Goal: Transaction & Acquisition: Purchase product/service

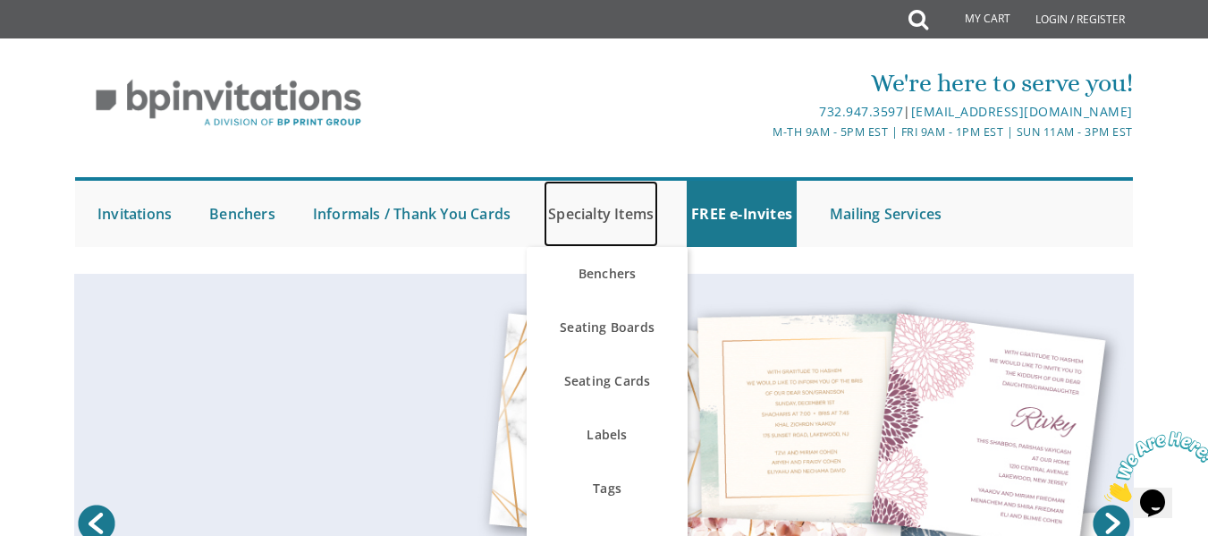
click at [638, 212] on link "Specialty Items" at bounding box center [601, 214] width 114 height 66
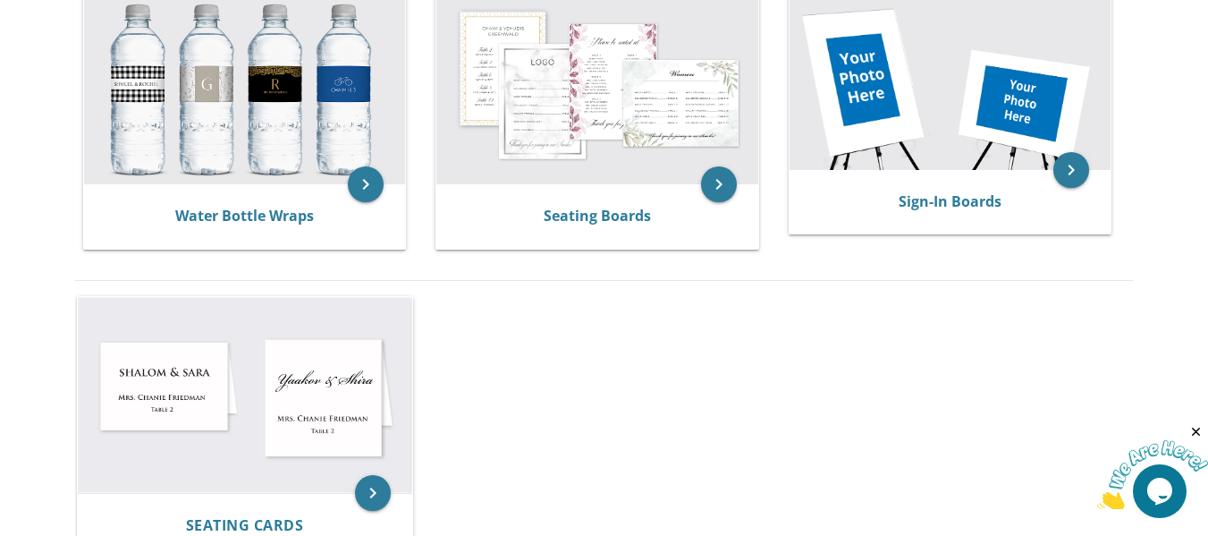
scroll to position [715, 0]
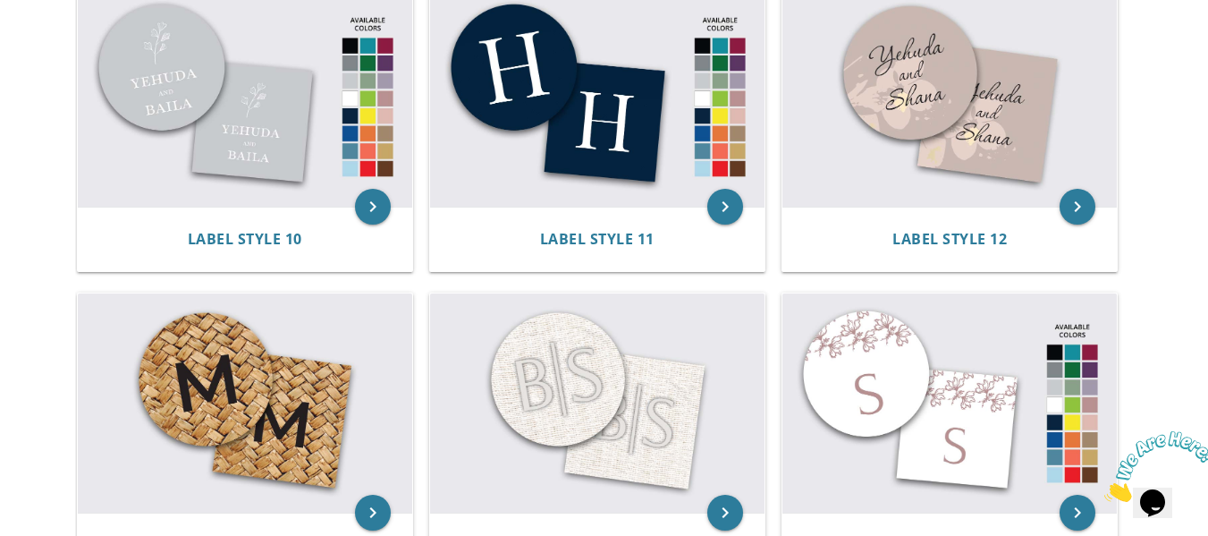
scroll to position [1789, 0]
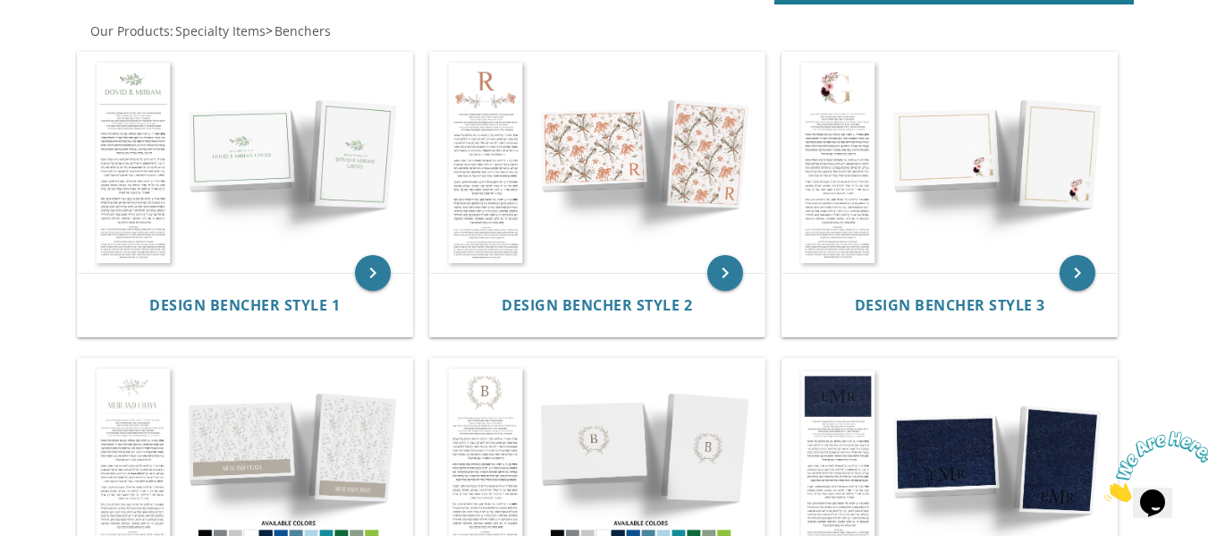
scroll to position [447, 0]
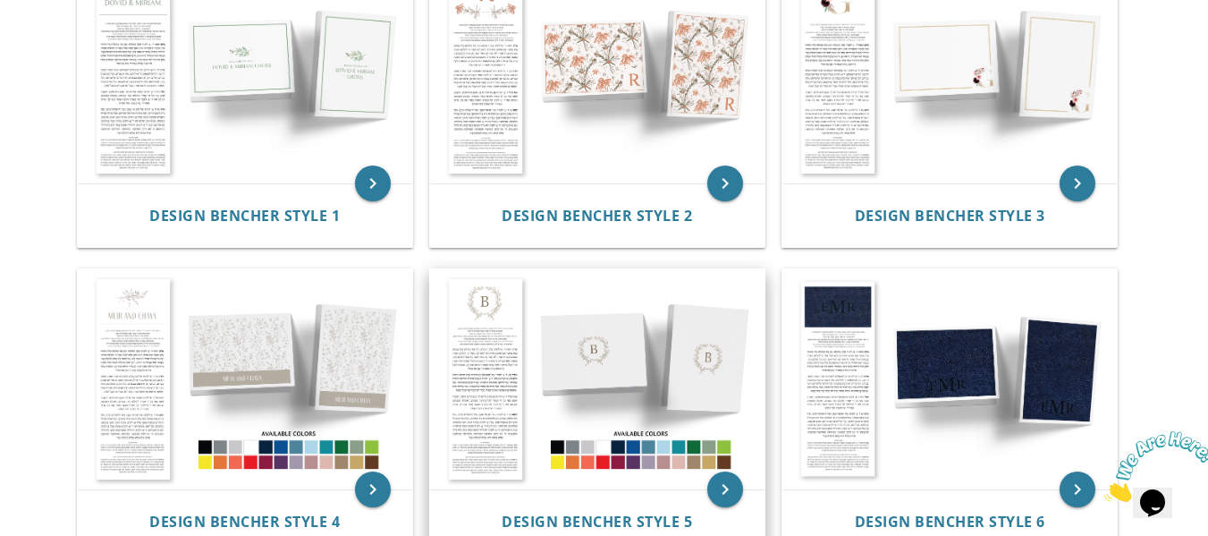
click at [610, 393] on img at bounding box center [597, 379] width 334 height 220
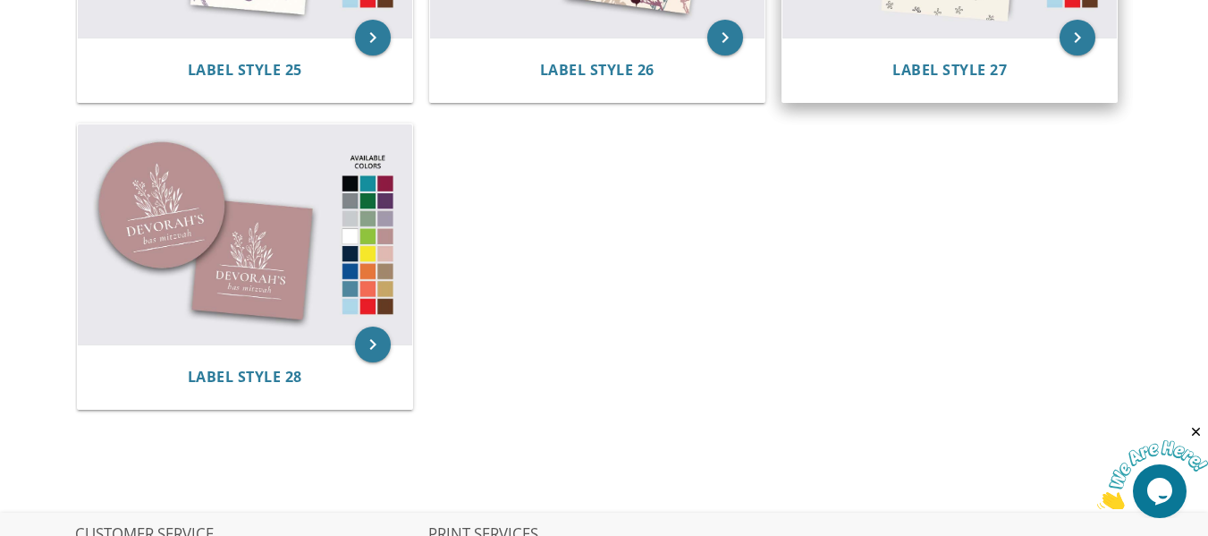
scroll to position [2862, 0]
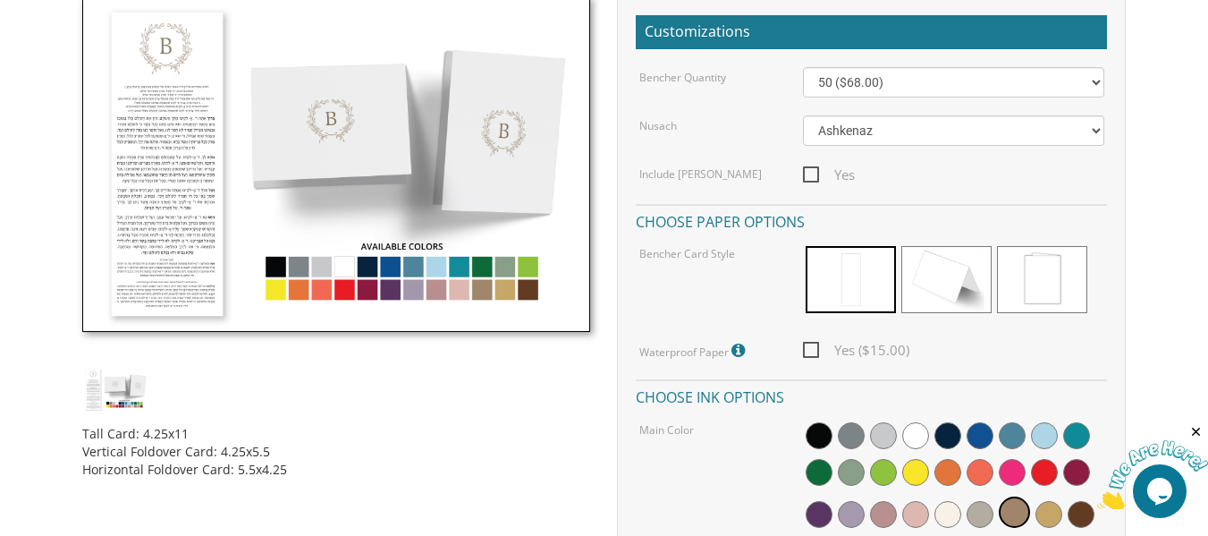
scroll to position [447, 0]
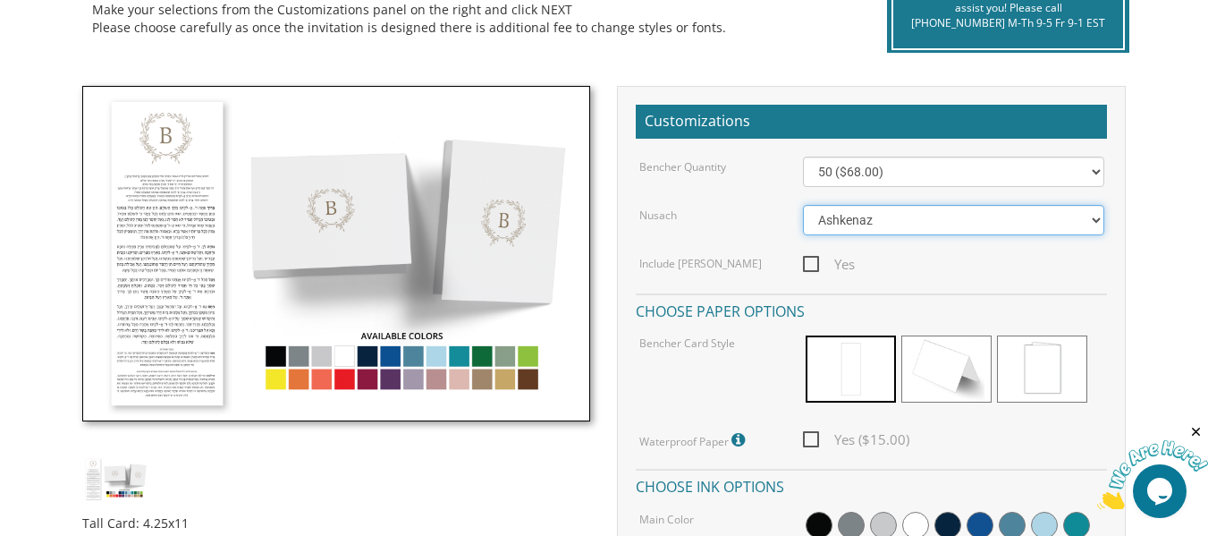
click at [882, 227] on select "Ashkenaz [PERSON_NAME]" at bounding box center [953, 220] width 301 height 30
click at [803, 205] on select "Ashkenaz [PERSON_NAME]" at bounding box center [953, 220] width 301 height 30
click at [809, 267] on span "Yes" at bounding box center [829, 264] width 52 height 22
click at [809, 267] on input "Yes" at bounding box center [809, 263] width 12 height 12
checkbox input "true"
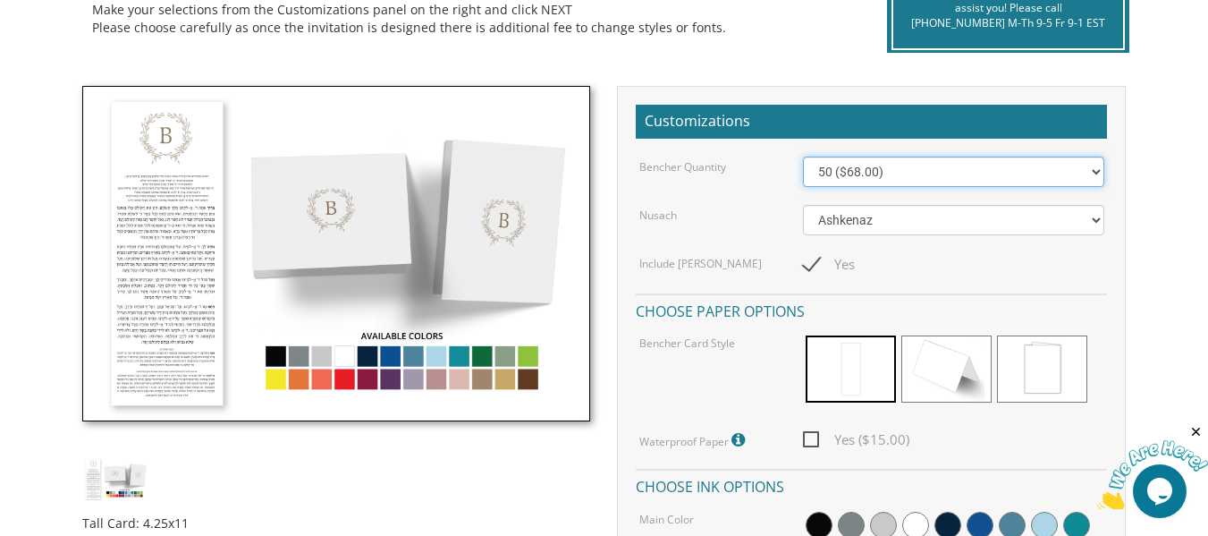
click at [899, 167] on select "50 ($68.00) 60 ($74.80) 70 ($81.60) 80 ($88.40) 90 ($95.20) 100 ($102.00) 125 (…" at bounding box center [953, 172] width 301 height 30
click at [803, 157] on select "50 ($68.00) 60 ($74.80) 70 ($81.60) 80 ($88.40) 90 ($95.20) 100 ($102.00) 125 (…" at bounding box center [953, 172] width 301 height 30
click at [868, 175] on select "50 ($68.00) 60 ($74.80) 70 ($81.60) 80 ($88.40) 90 ($95.20) 100 ($102.00) 125 (…" at bounding box center [953, 172] width 301 height 30
select select "60"
click at [803, 157] on select "50 ($68.00) 60 ($74.80) 70 ($81.60) 80 ($88.40) 90 ($95.20) 100 ($102.00) 125 (…" at bounding box center [953, 172] width 301 height 30
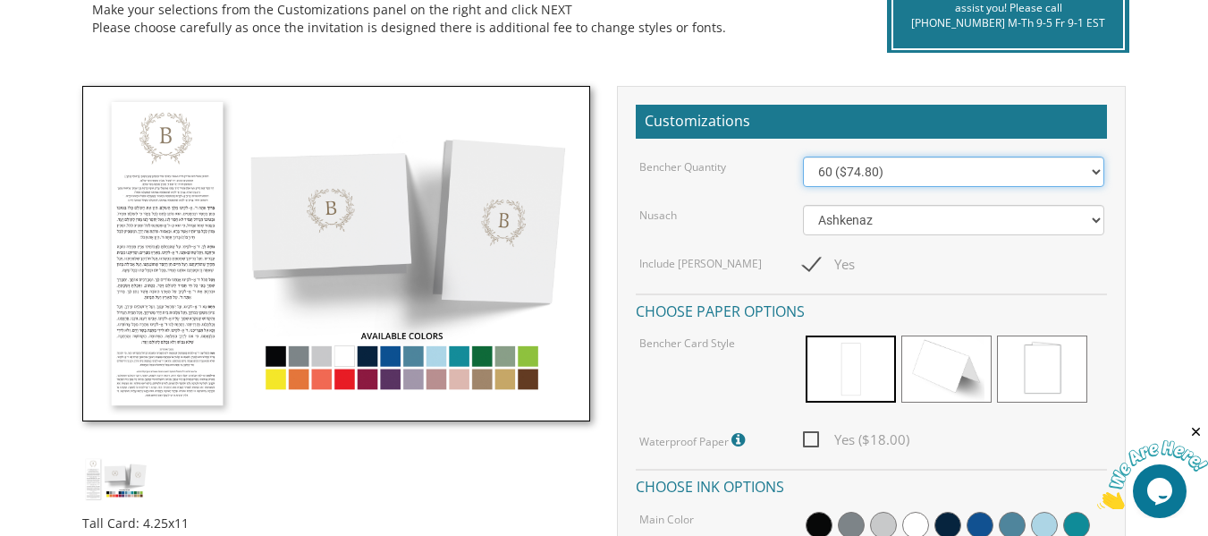
scroll to position [626, 0]
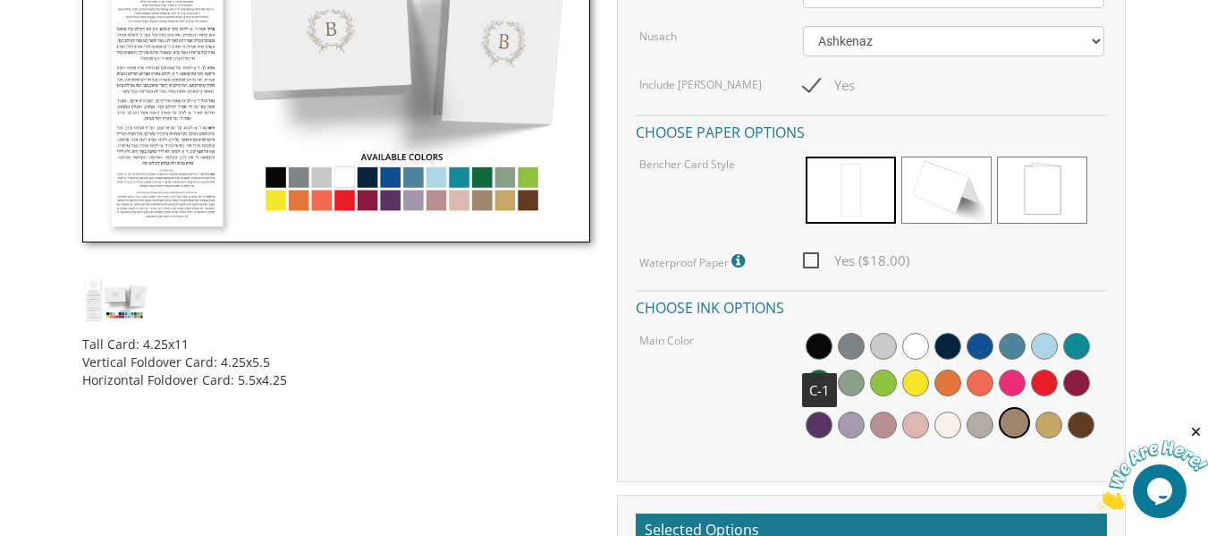
click at [813, 349] on span at bounding box center [819, 346] width 27 height 27
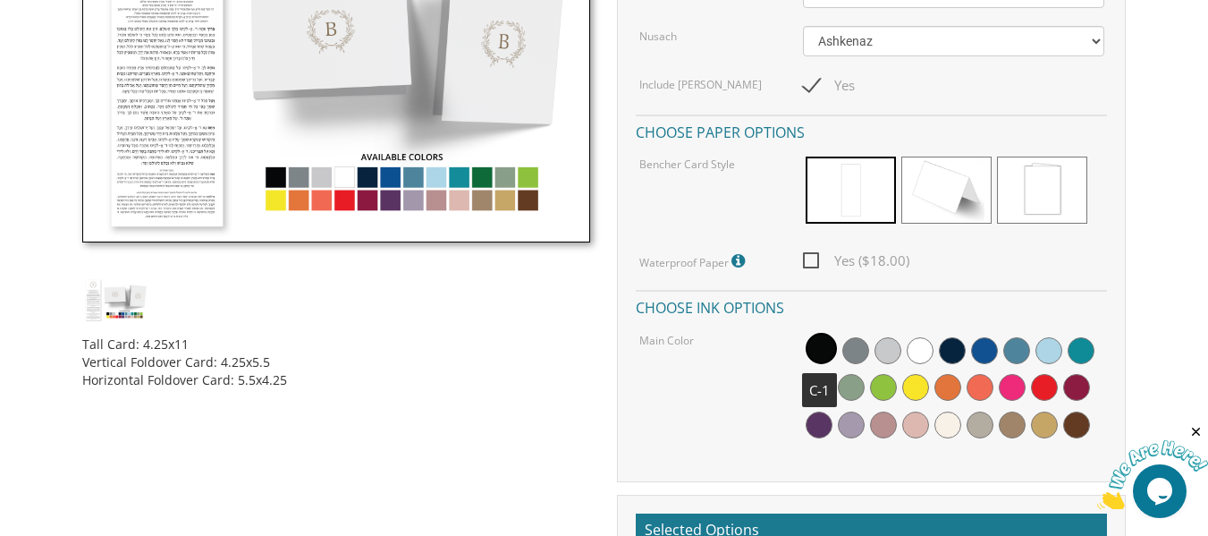
scroll to position [447, 0]
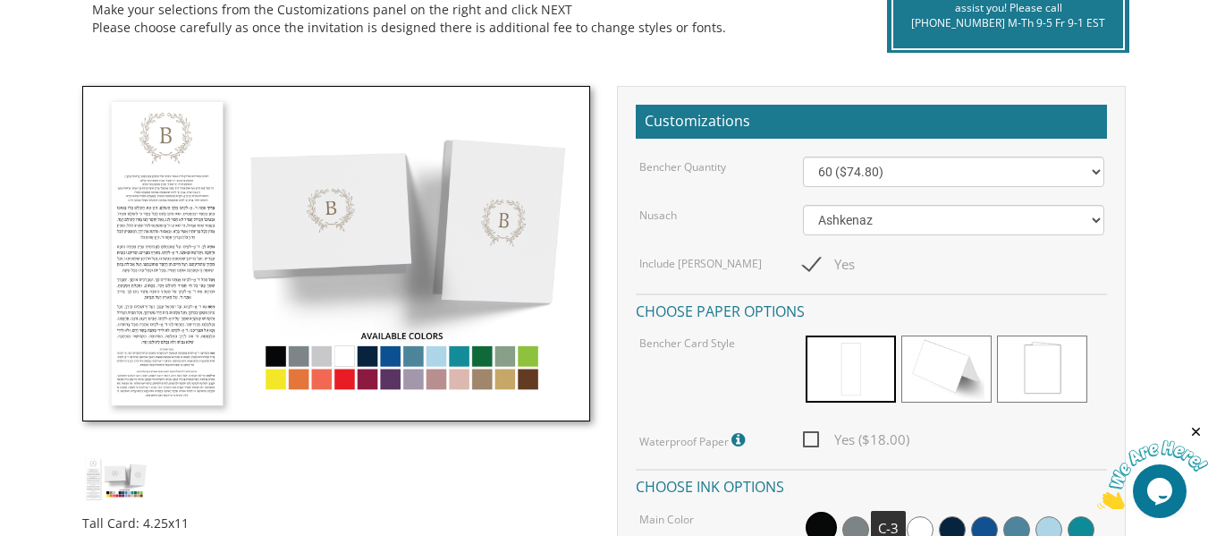
click at [885, 529] on span at bounding box center [888, 529] width 27 height 27
